Goal: Task Accomplishment & Management: Manage account settings

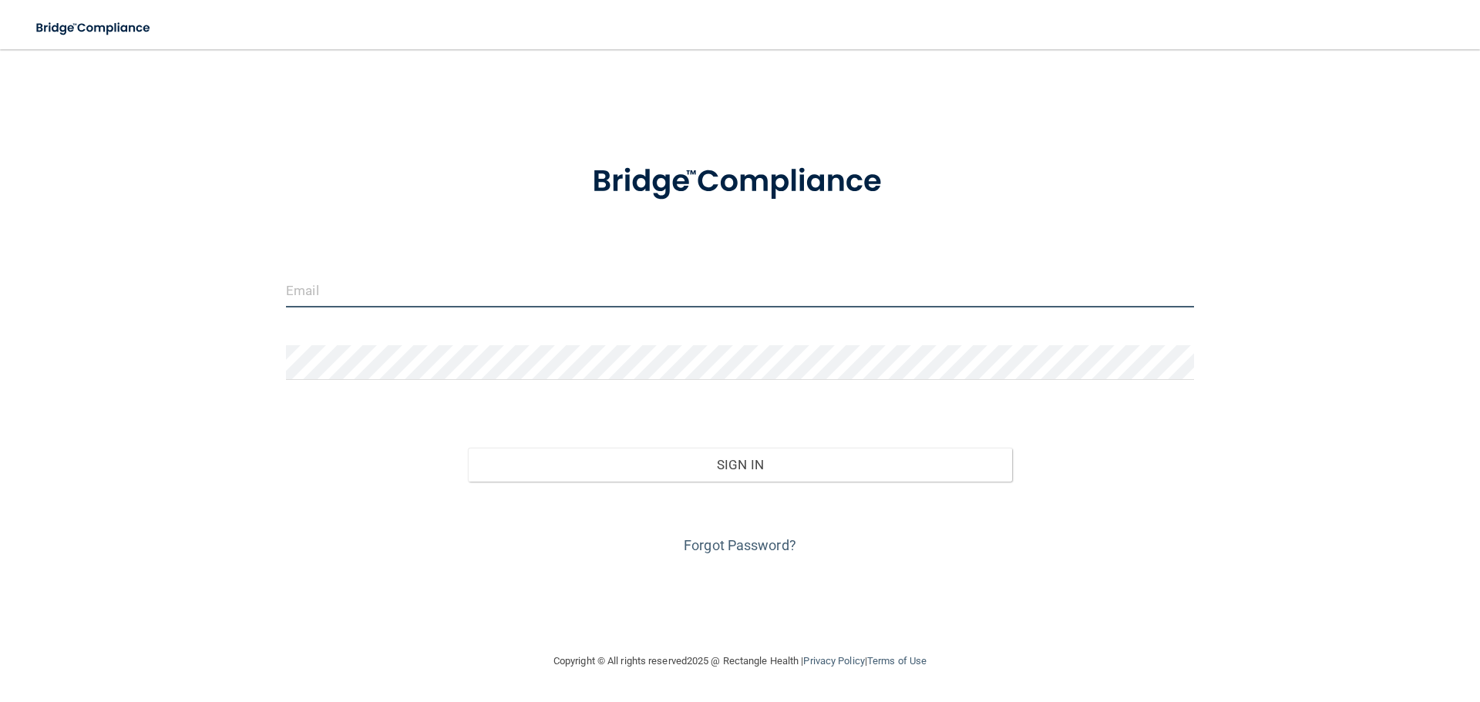
click at [415, 291] on input "email" at bounding box center [740, 290] width 908 height 35
type input "[EMAIL_ADDRESS][DOMAIN_NAME]"
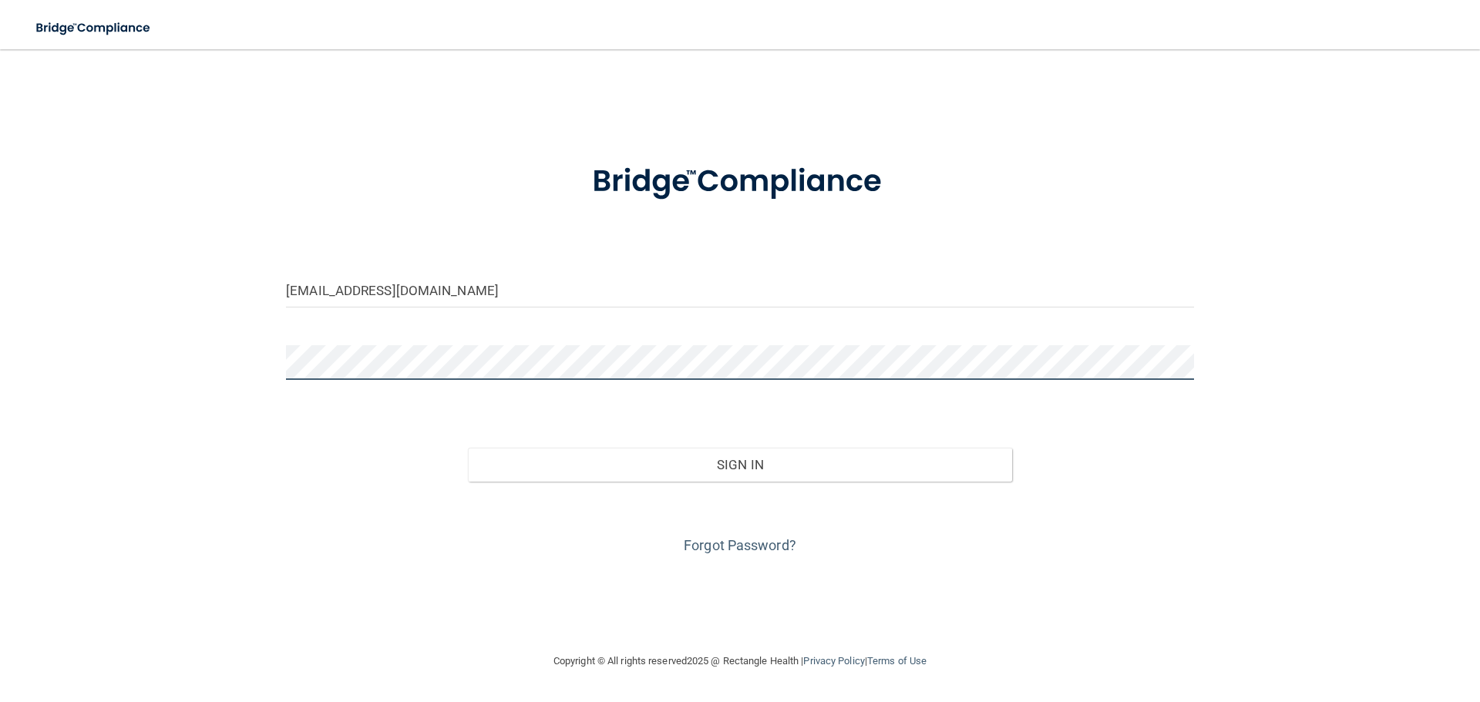
click at [468, 448] on button "Sign In" at bounding box center [740, 465] width 545 height 34
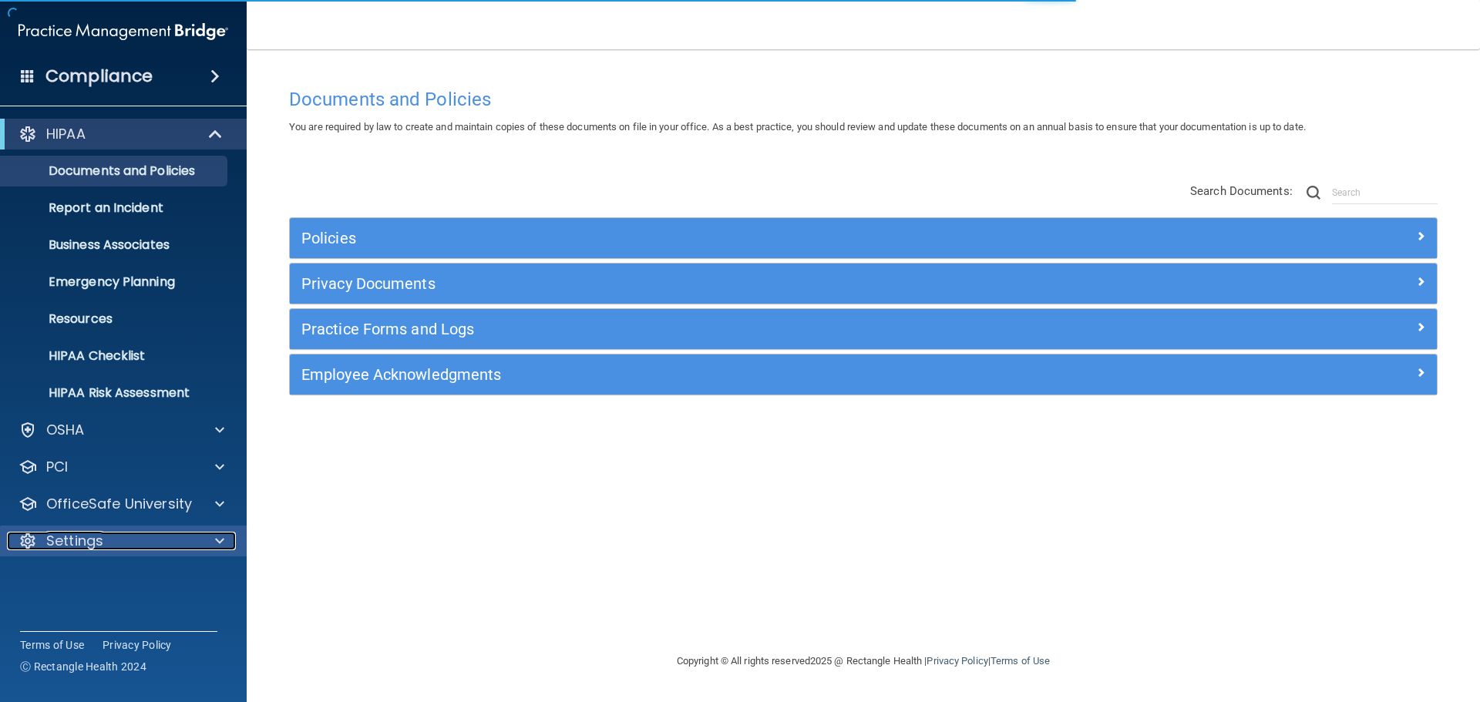
click at [220, 537] on span at bounding box center [219, 541] width 9 height 19
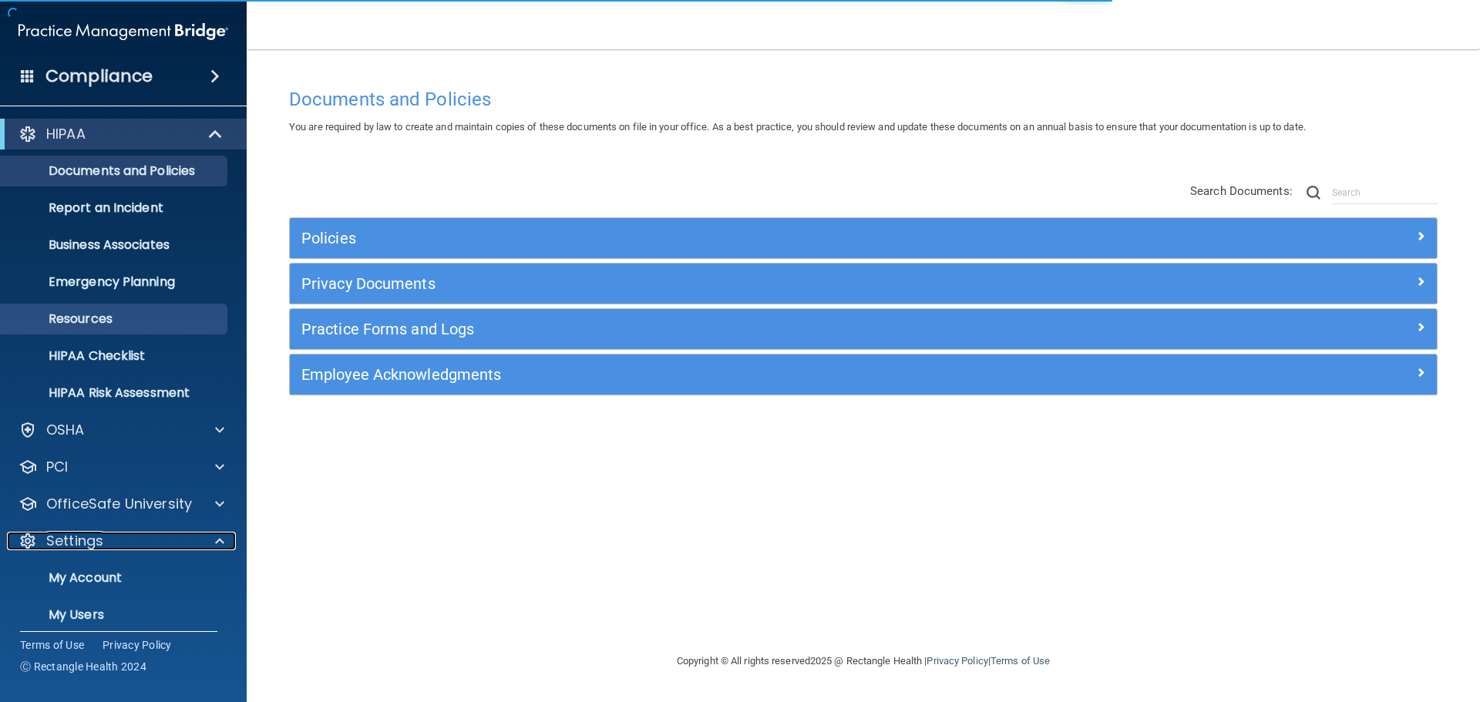
scroll to position [86, 0]
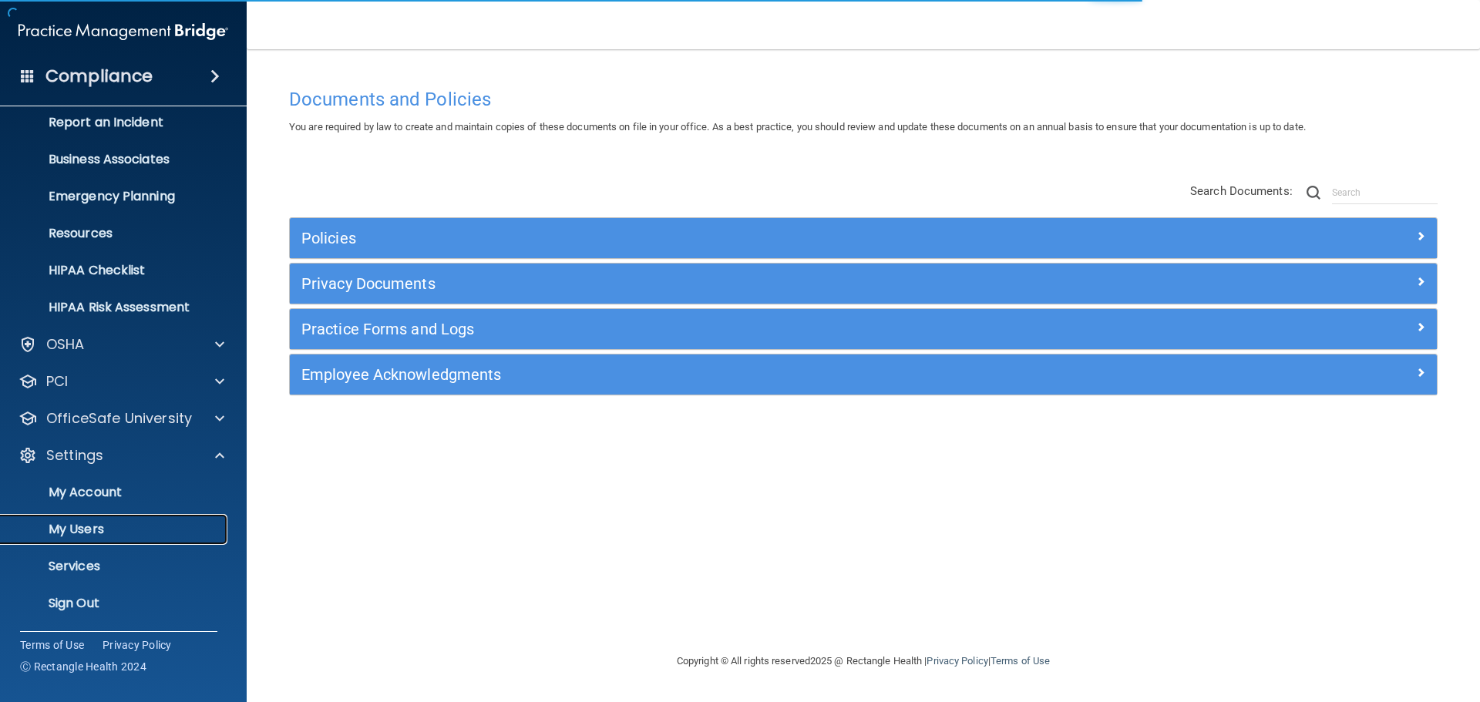
click at [97, 524] on p "My Users" at bounding box center [115, 529] width 210 height 15
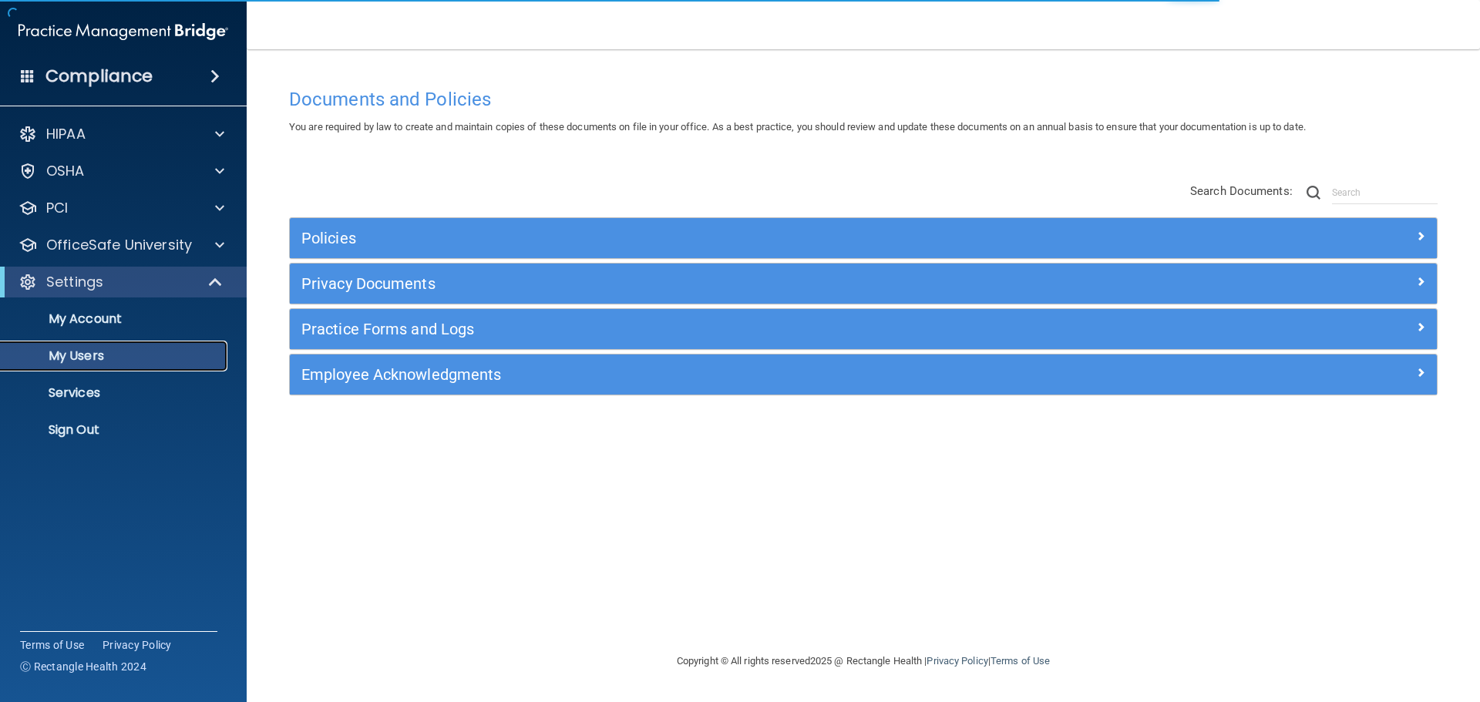
select select "20"
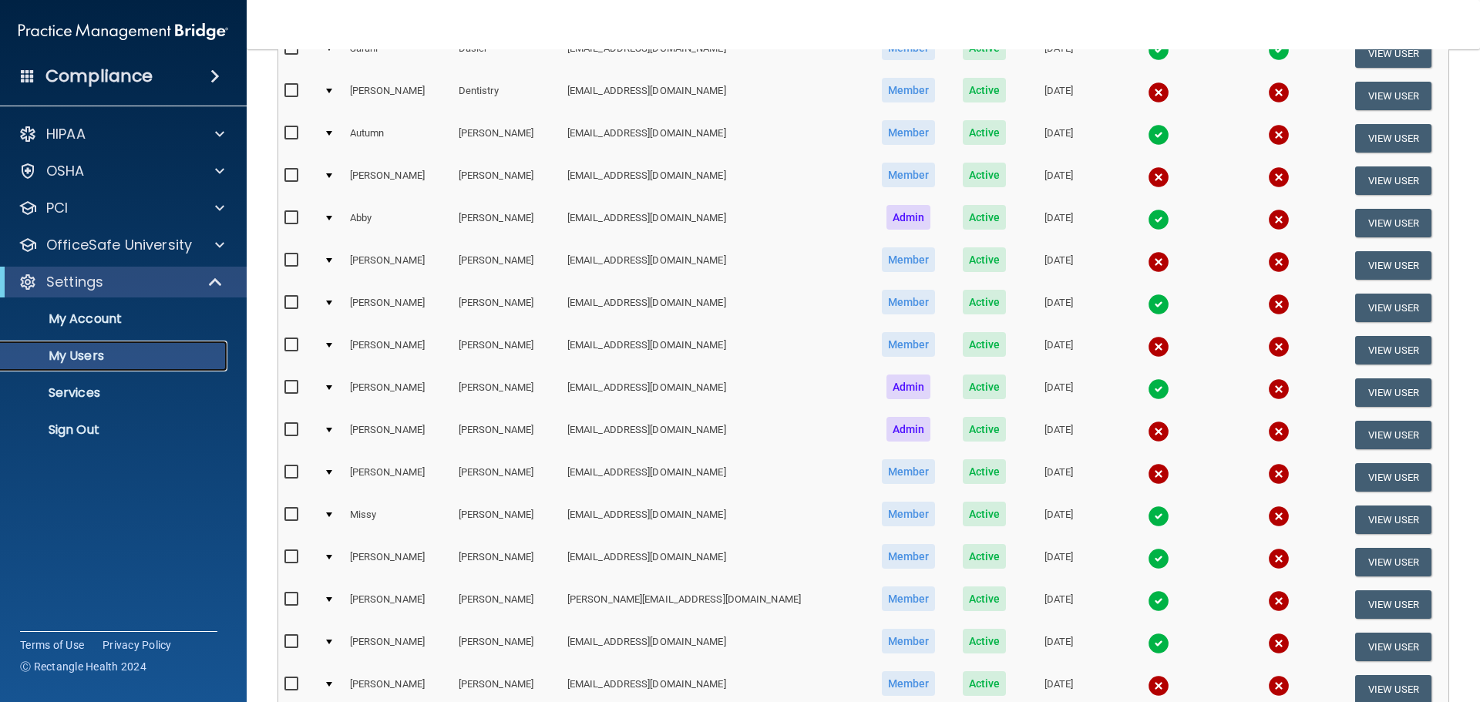
scroll to position [231, 0]
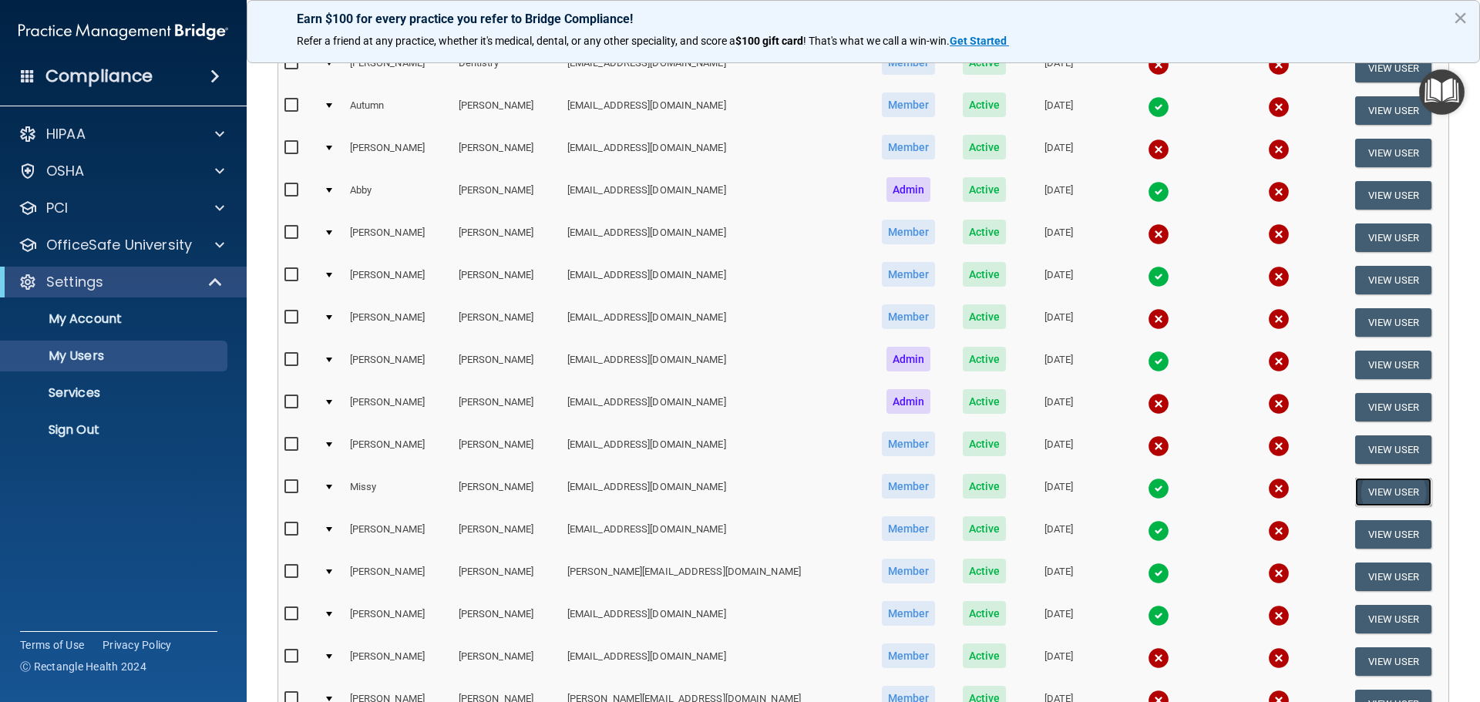
click at [1373, 489] on button "View User" at bounding box center [1393, 492] width 76 height 29
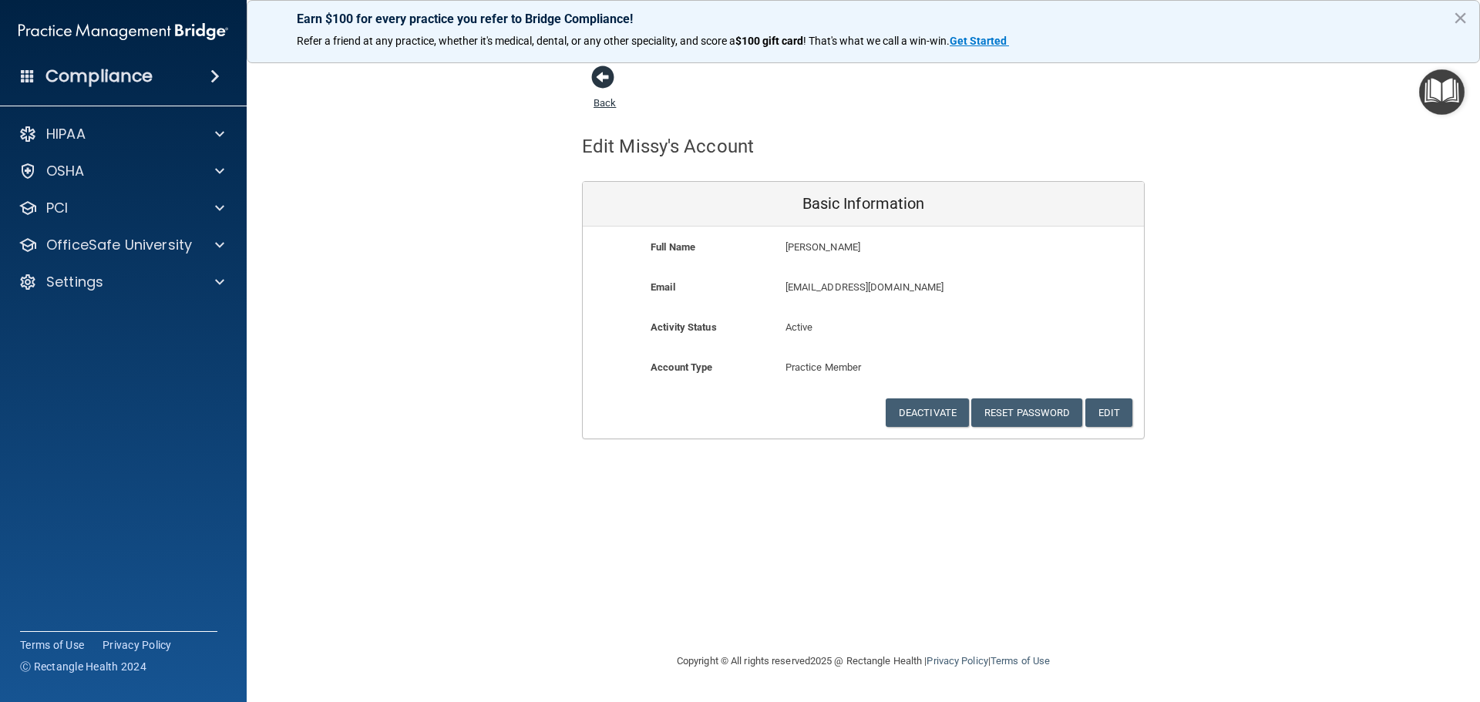
click at [607, 74] on span at bounding box center [602, 77] width 23 height 23
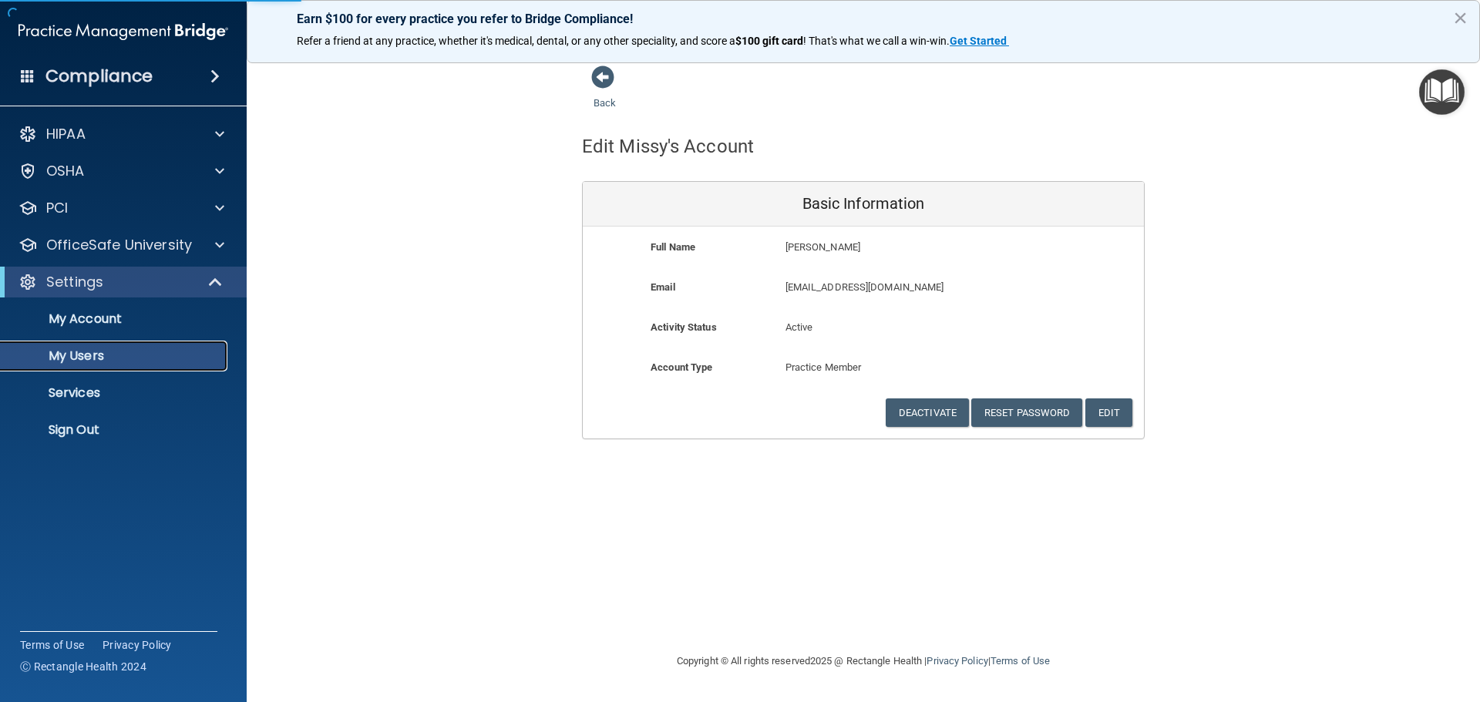
click at [66, 352] on p "My Users" at bounding box center [115, 356] width 210 height 15
select select "20"
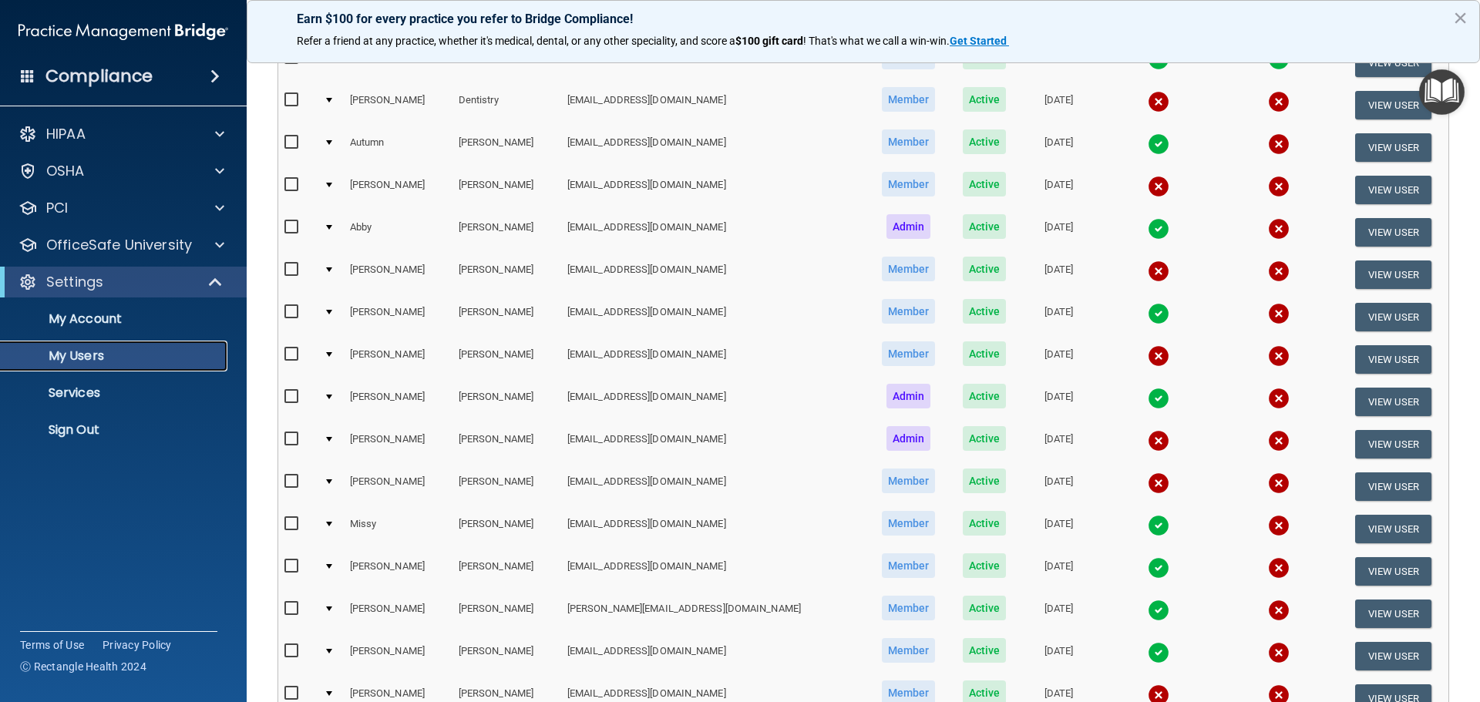
scroll to position [231, 0]
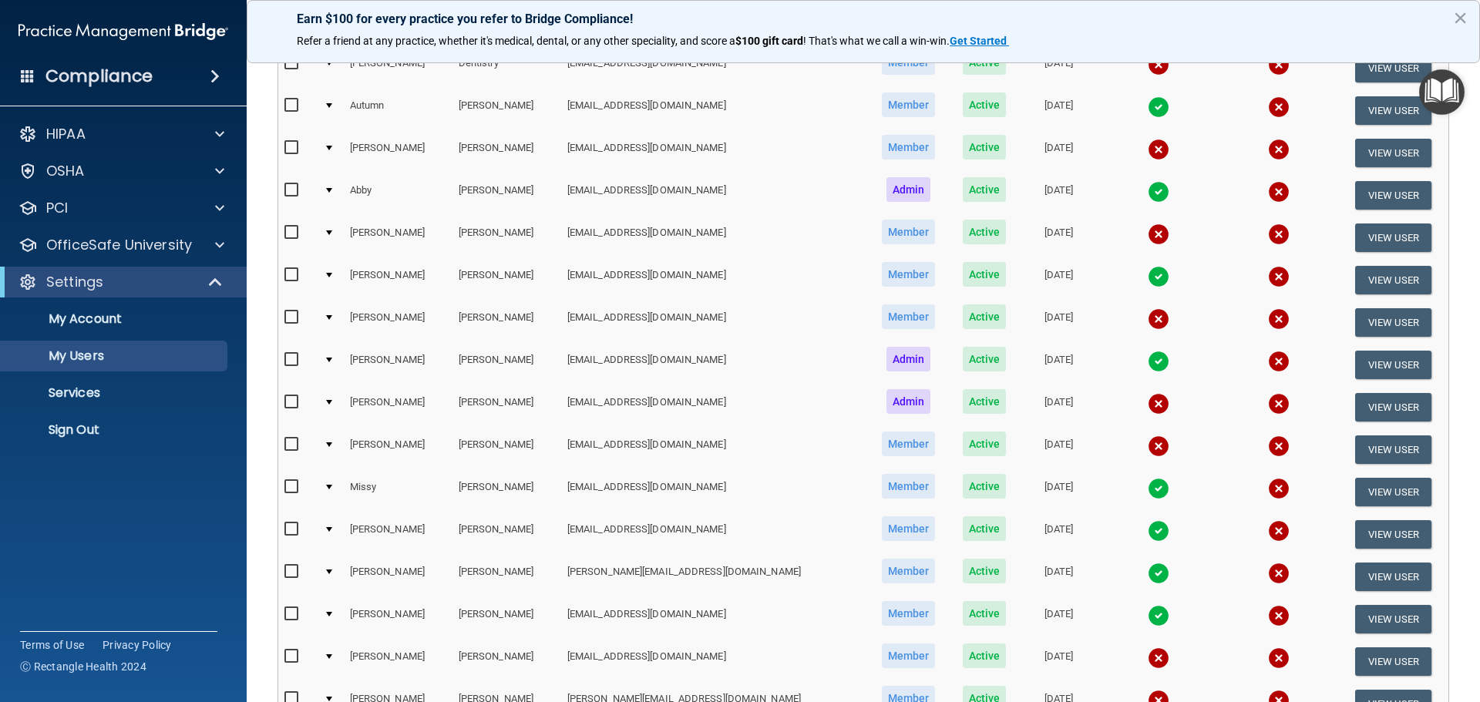
click at [1148, 490] on img at bounding box center [1159, 489] width 22 height 22
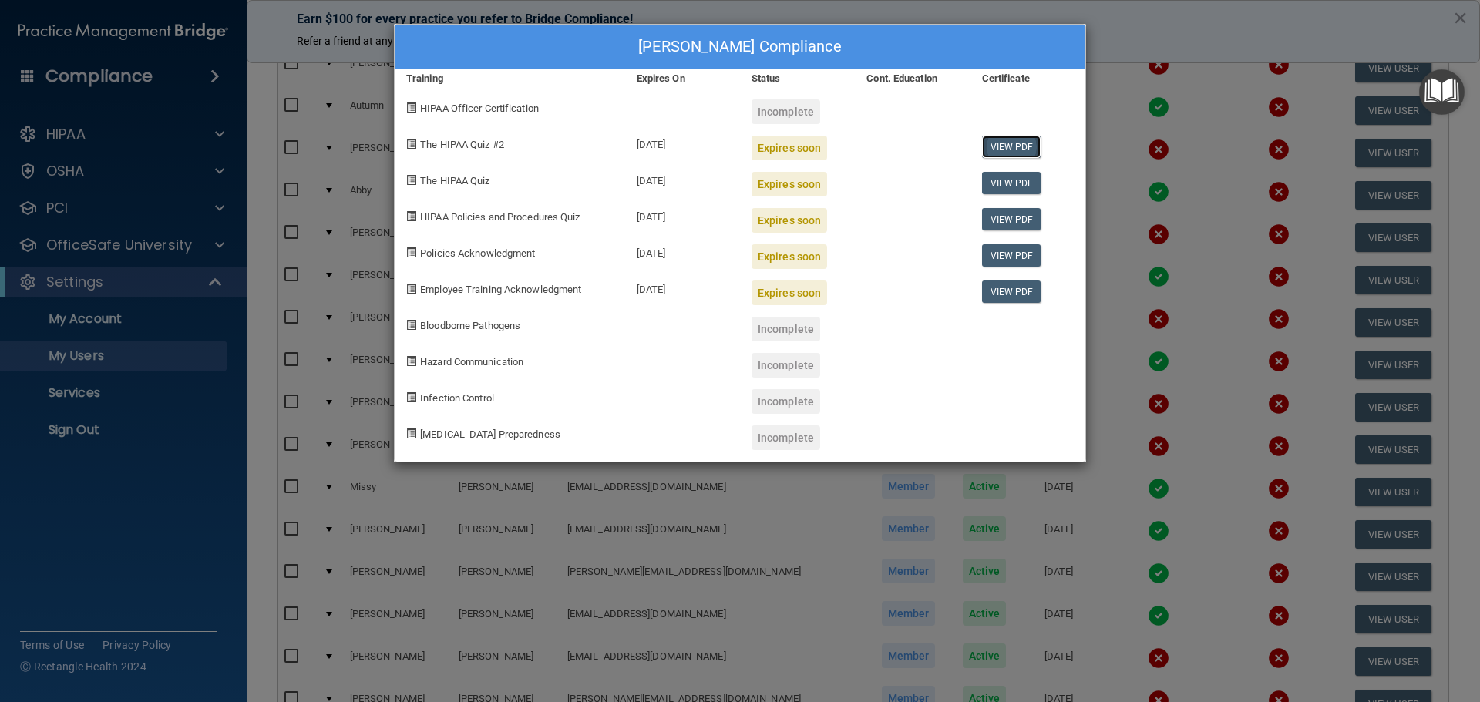
click at [1002, 146] on link "View PDF" at bounding box center [1011, 147] width 59 height 22
click at [1174, 25] on div "[PERSON_NAME] Compliance Training Expires On Status Cont. Education Certificate…" at bounding box center [740, 351] width 1480 height 702
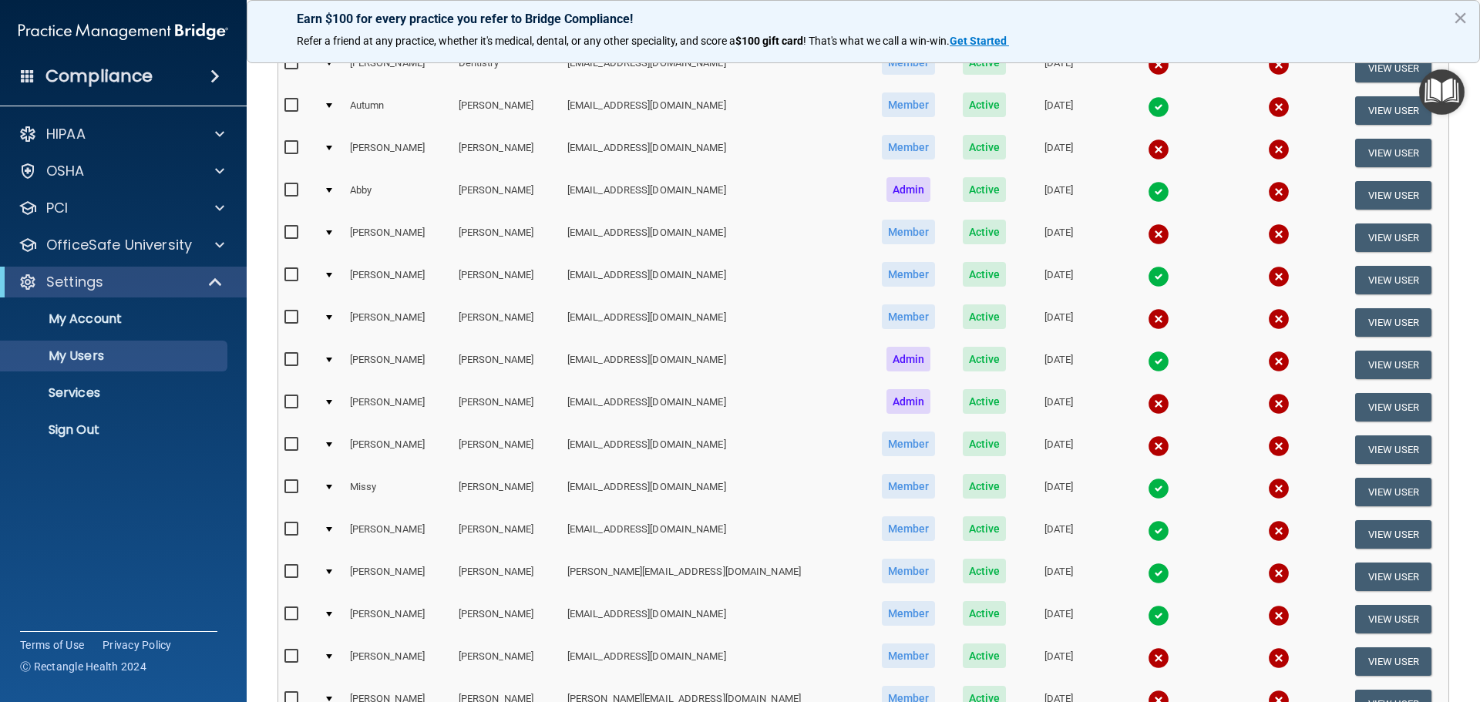
click at [1148, 487] on img at bounding box center [1159, 489] width 22 height 22
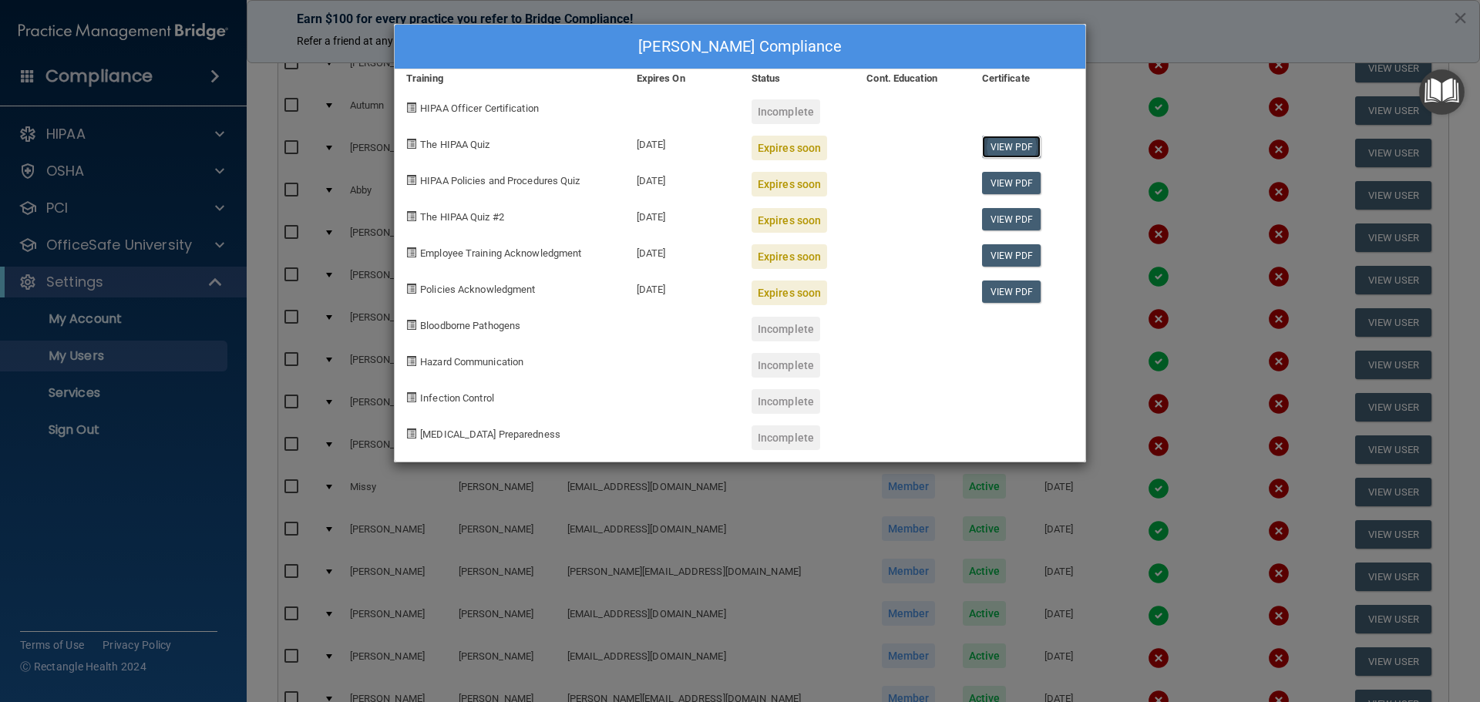
click at [1019, 140] on link "View PDF" at bounding box center [1011, 147] width 59 height 22
click at [1016, 183] on link "View PDF" at bounding box center [1011, 183] width 59 height 22
click at [998, 220] on link "View PDF" at bounding box center [1011, 219] width 59 height 22
